Goal: Transaction & Acquisition: Purchase product/service

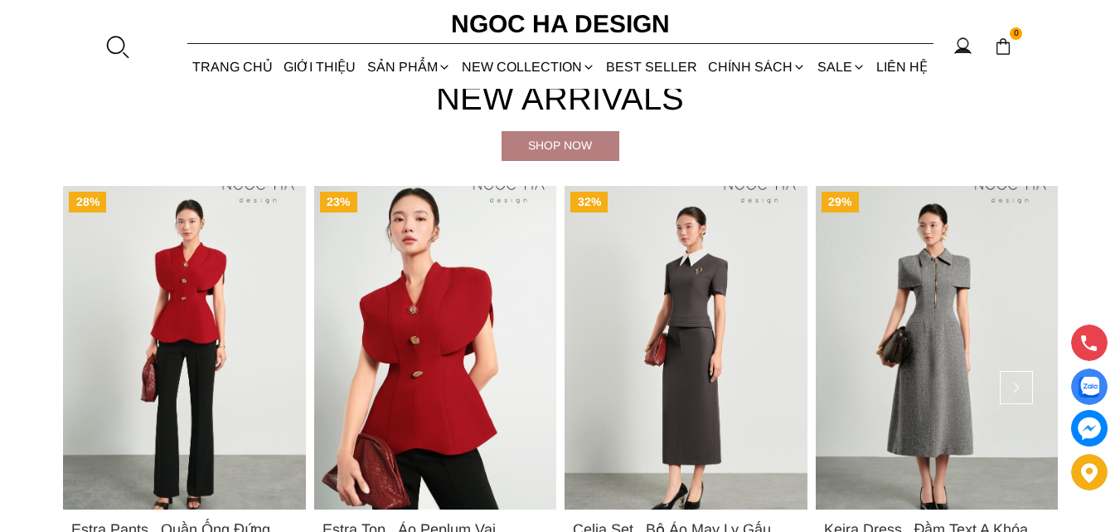
scroll to position [1072, 0]
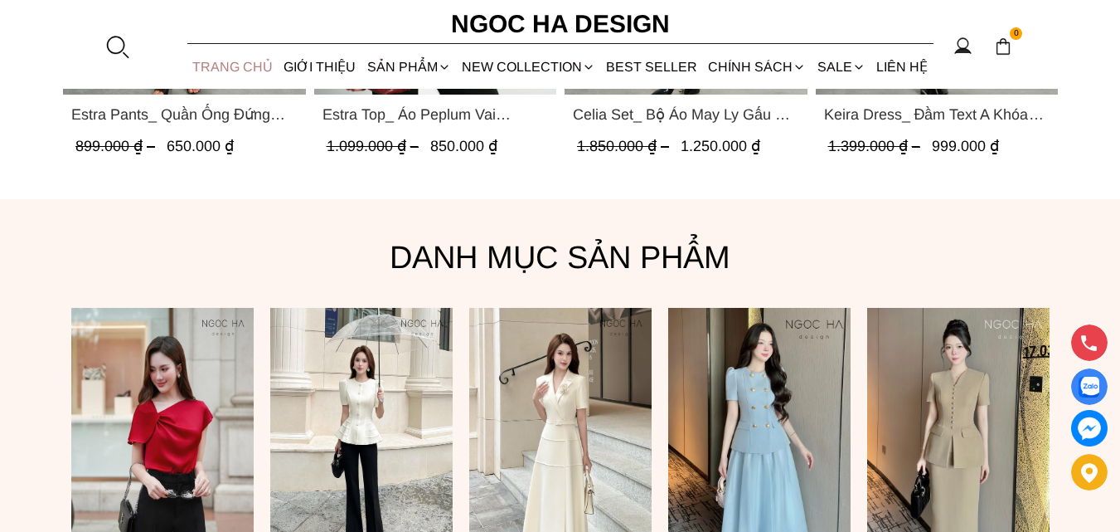
click at [245, 65] on link "TRANG CHỦ" at bounding box center [232, 67] width 91 height 44
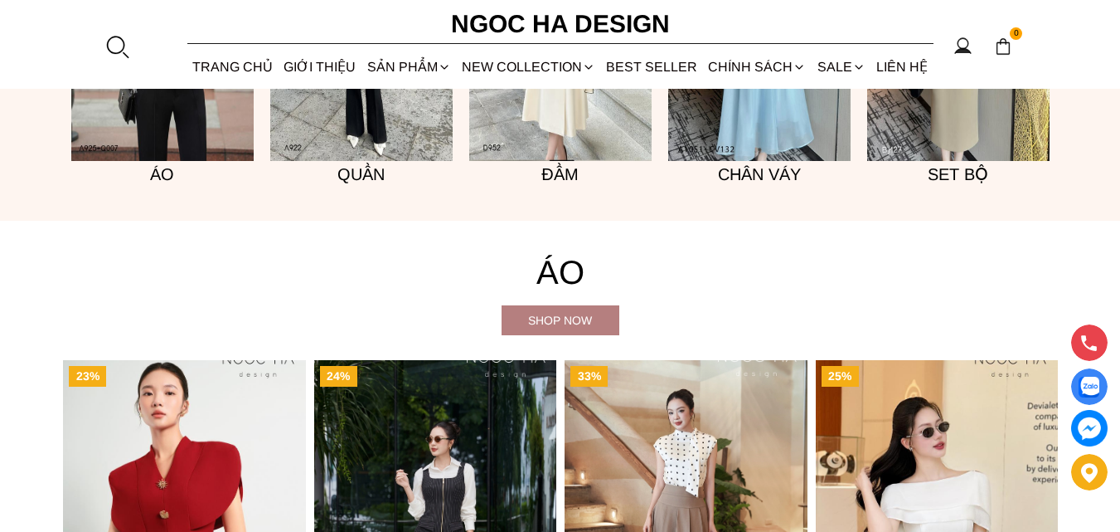
scroll to position [1410, 0]
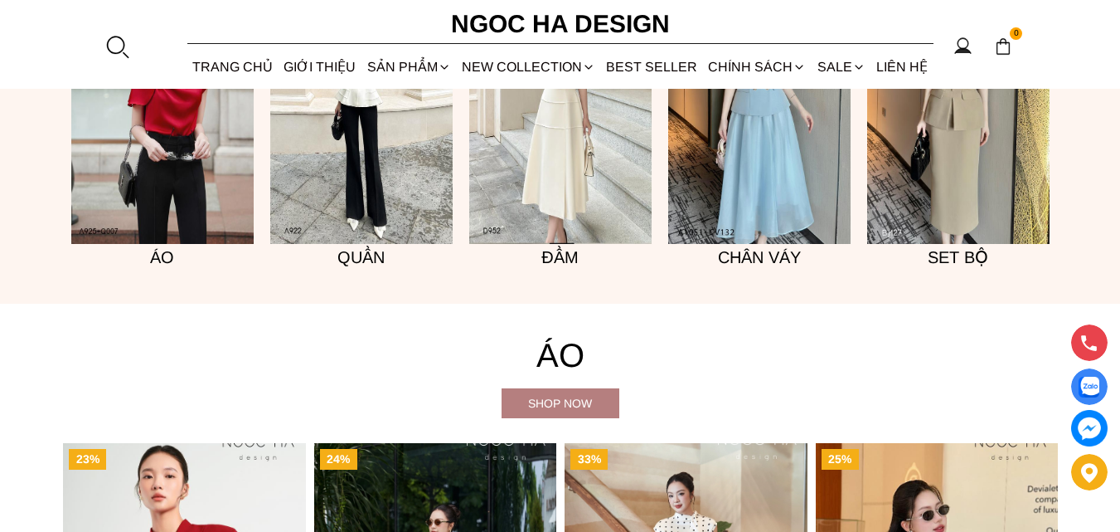
click at [562, 254] on h5 "Đầm" at bounding box center [560, 257] width 182 height 27
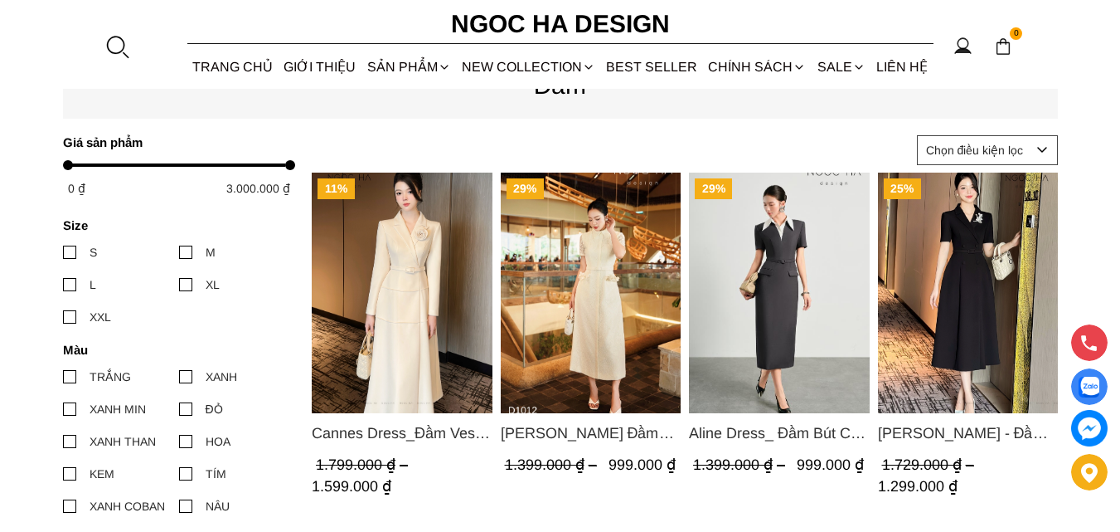
scroll to position [746, 0]
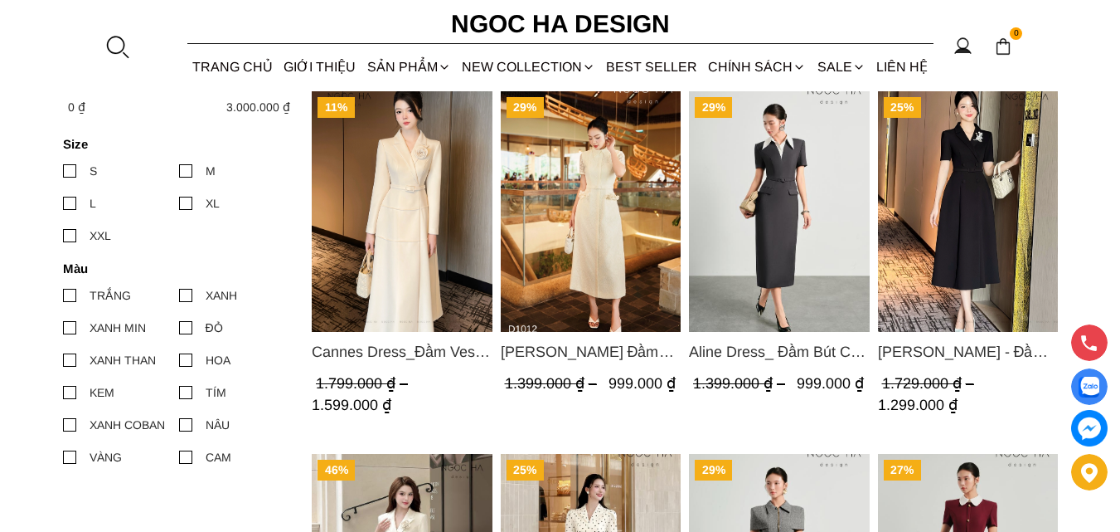
click at [580, 351] on span "[PERSON_NAME] Đầm Ren Đính Hoa Túi Màu Kem D1012" at bounding box center [590, 351] width 181 height 23
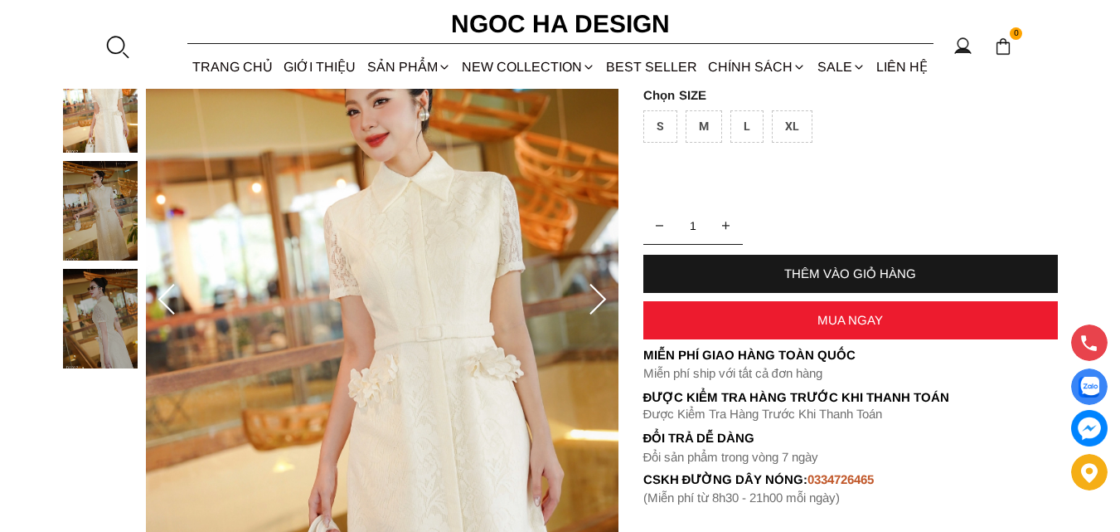
scroll to position [249, 0]
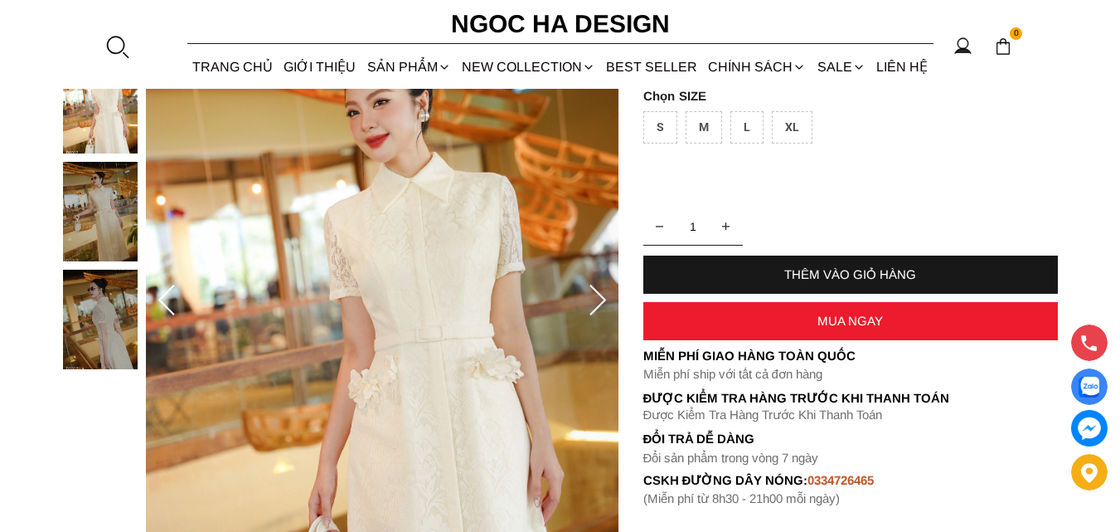
click at [600, 297] on icon at bounding box center [597, 300] width 33 height 33
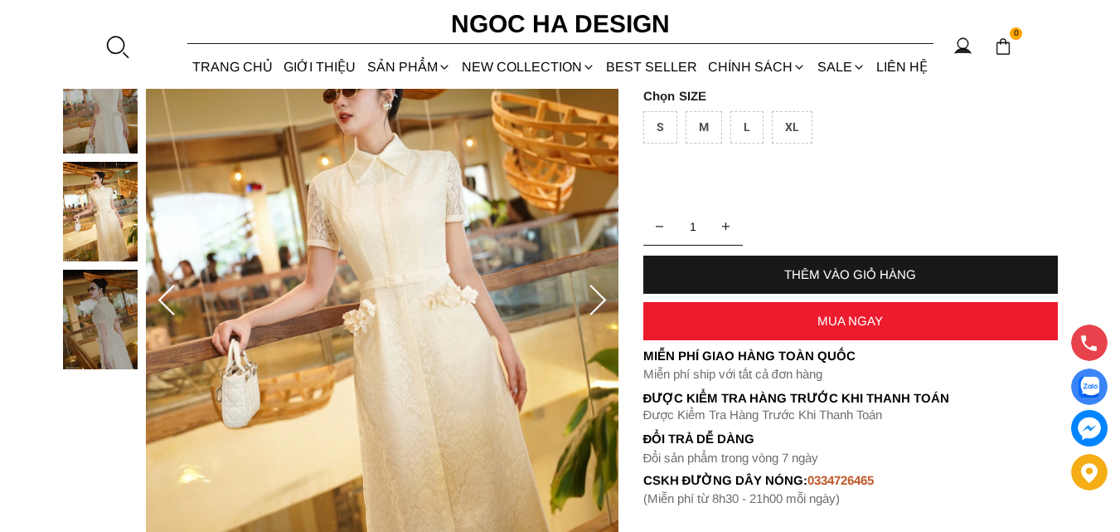
click at [601, 297] on icon at bounding box center [597, 300] width 33 height 33
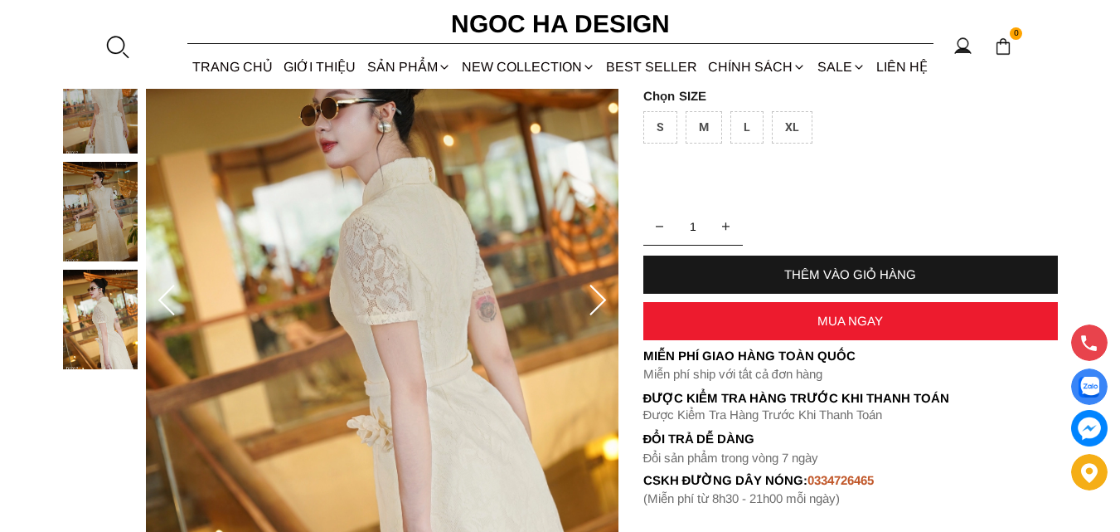
click at [601, 297] on icon at bounding box center [598, 299] width 17 height 31
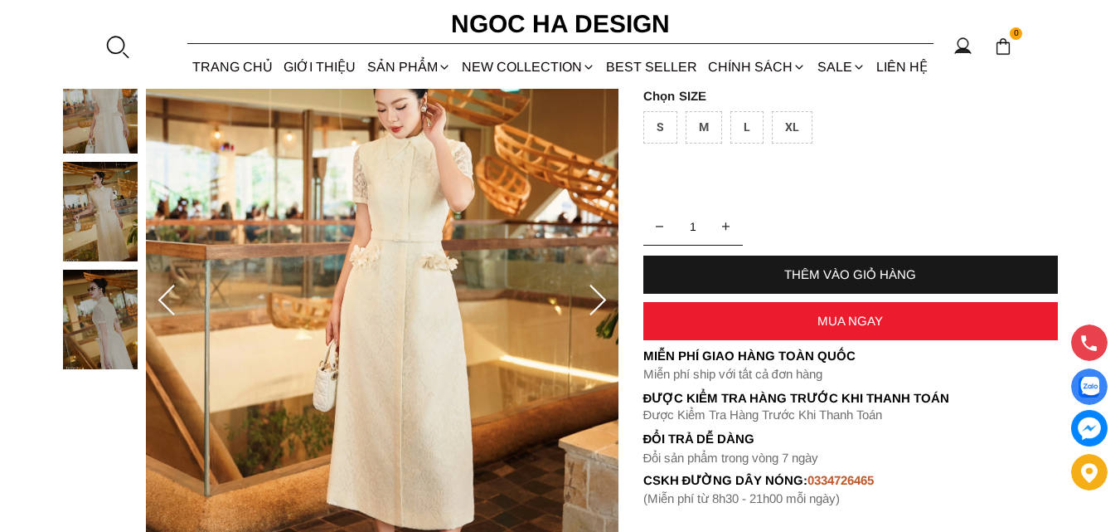
click at [601, 297] on icon at bounding box center [598, 299] width 17 height 31
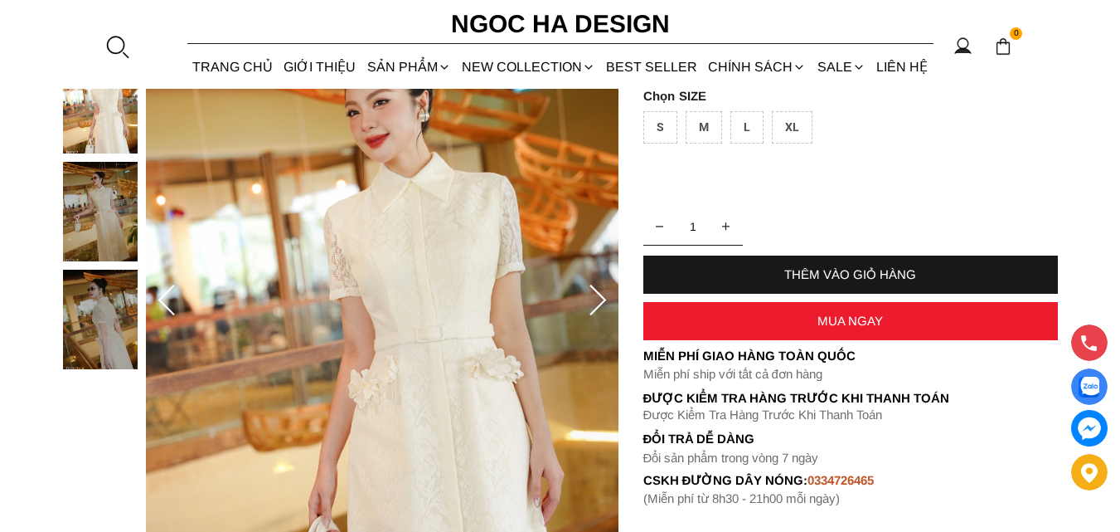
click at [601, 297] on icon at bounding box center [598, 299] width 17 height 31
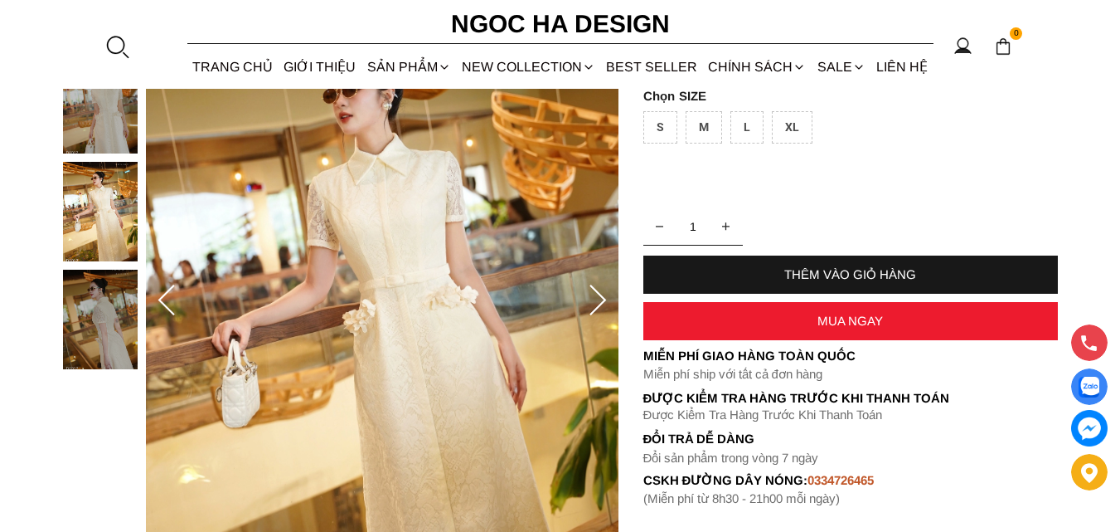
click at [601, 297] on icon at bounding box center [598, 299] width 17 height 31
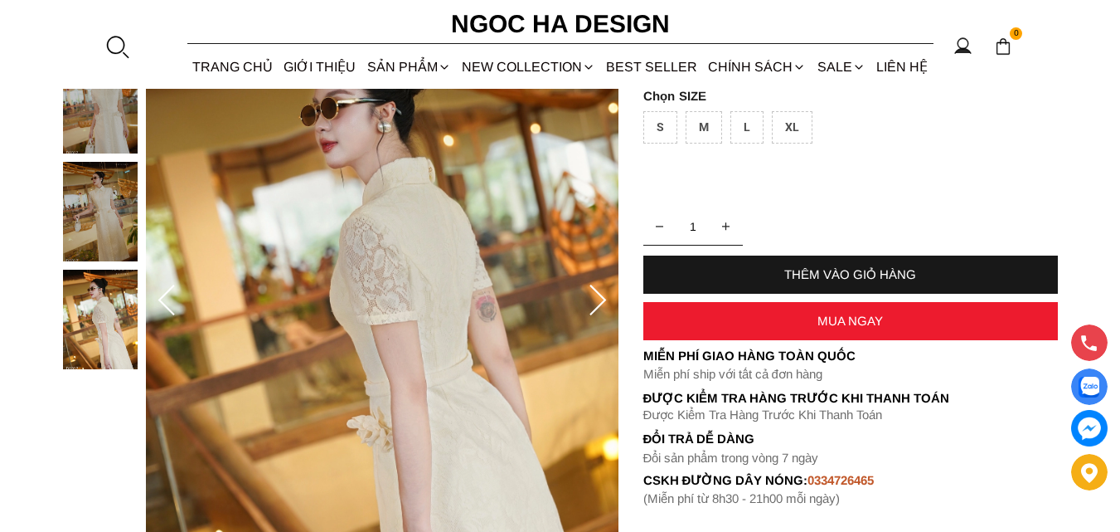
click at [601, 297] on icon at bounding box center [598, 299] width 17 height 31
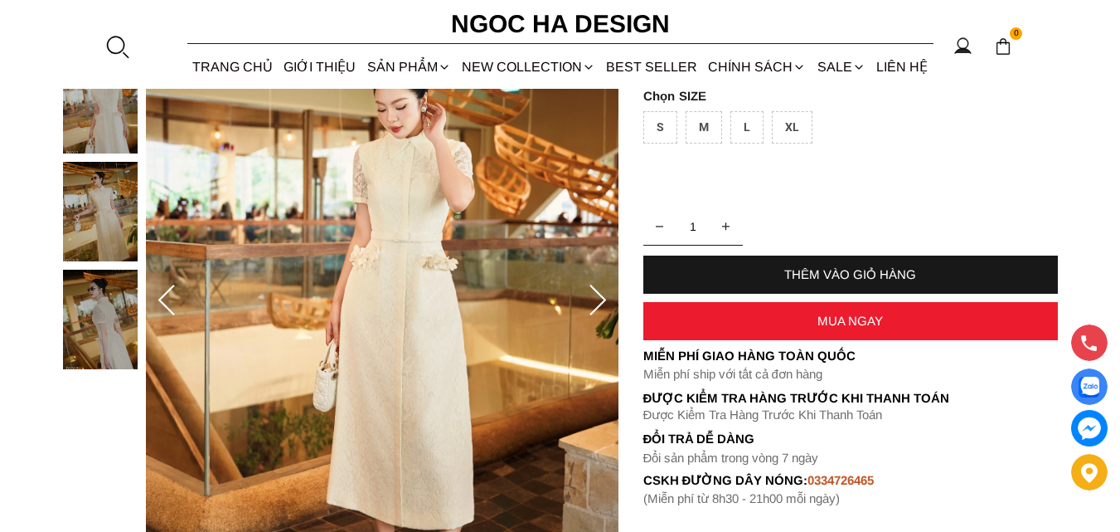
click at [601, 297] on icon at bounding box center [598, 299] width 17 height 31
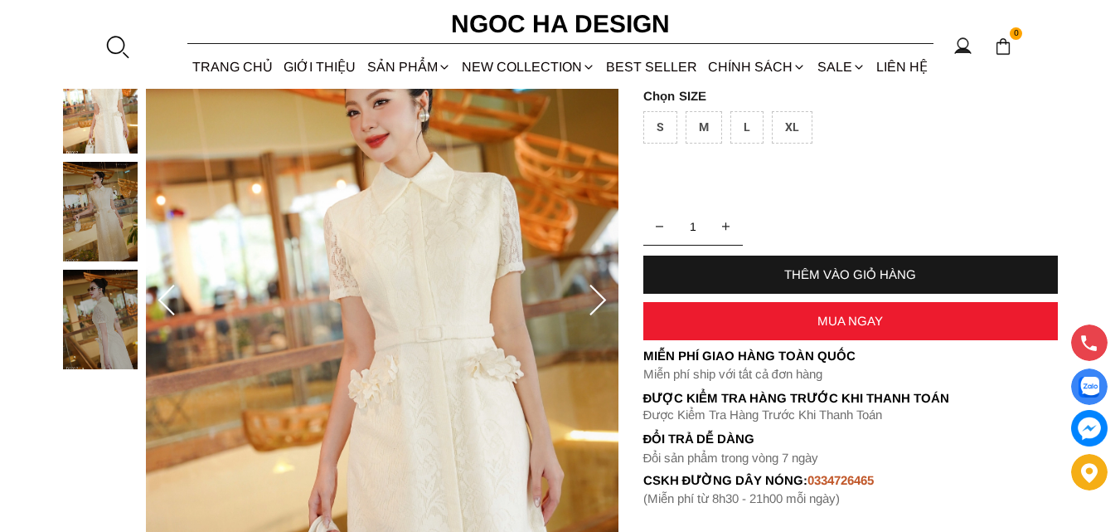
click at [599, 294] on icon at bounding box center [598, 299] width 17 height 31
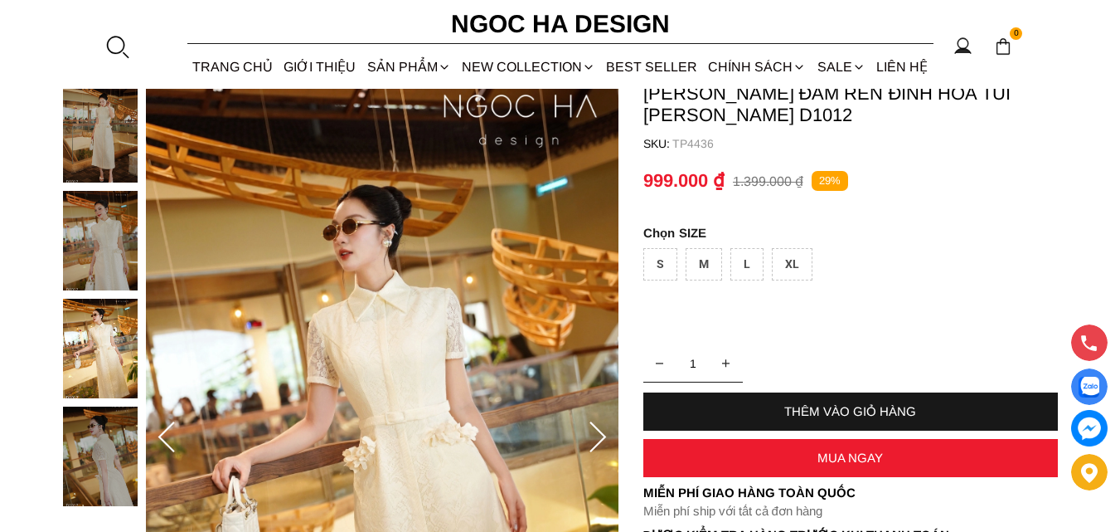
scroll to position [83, 0]
